Goal: Task Accomplishment & Management: Manage account settings

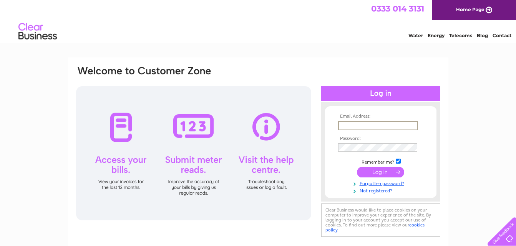
type input "[EMAIL_ADDRESS][DOMAIN_NAME]"
click at [379, 172] on input "submit" at bounding box center [380, 172] width 47 height 11
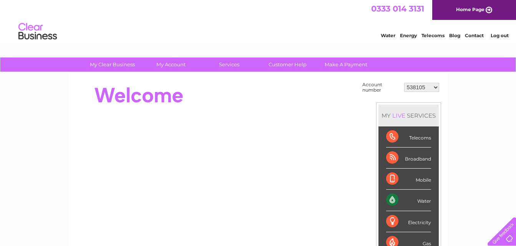
click at [434, 88] on select "538105 30309967" at bounding box center [421, 87] width 35 height 9
click at [436, 88] on select "538105 30309967" at bounding box center [421, 87] width 35 height 9
select select "30309967"
click at [404, 83] on select "538105 30309967" at bounding box center [421, 87] width 35 height 9
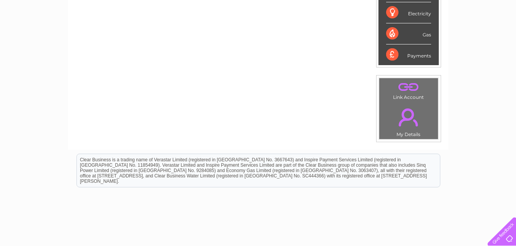
scroll to position [143, 0]
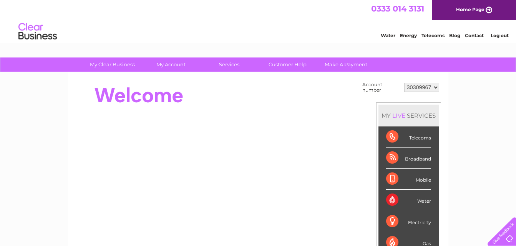
click at [438, 87] on select "538105 30309967" at bounding box center [421, 87] width 35 height 9
select select "538105"
click at [404, 83] on select "538105 30309967" at bounding box center [421, 87] width 35 height 9
click at [434, 86] on select "538105 30309967" at bounding box center [421, 87] width 35 height 9
click at [435, 89] on select "538105 30309967" at bounding box center [421, 87] width 35 height 9
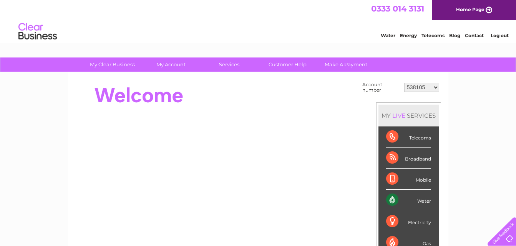
click at [435, 86] on select "538105 30309967" at bounding box center [421, 87] width 35 height 9
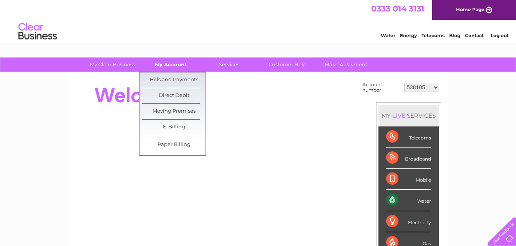
click at [164, 63] on link "My Account" at bounding box center [170, 65] width 63 height 14
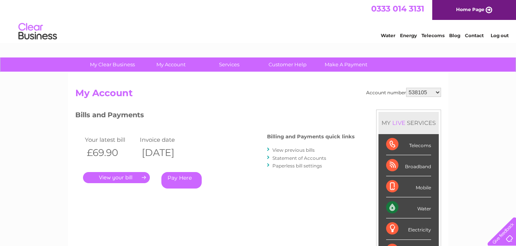
click at [123, 179] on link "." at bounding box center [116, 177] width 67 height 11
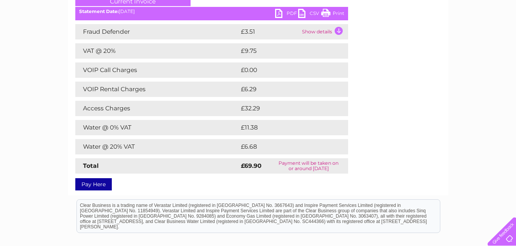
scroll to position [109, 0]
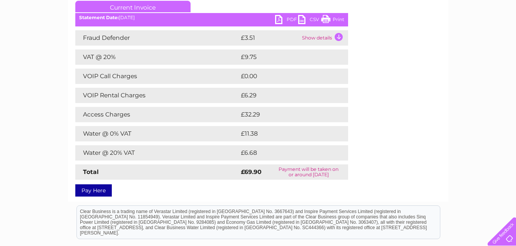
click at [288, 20] on link "PDF" at bounding box center [286, 20] width 23 height 11
